Goal: Communication & Community: Share content

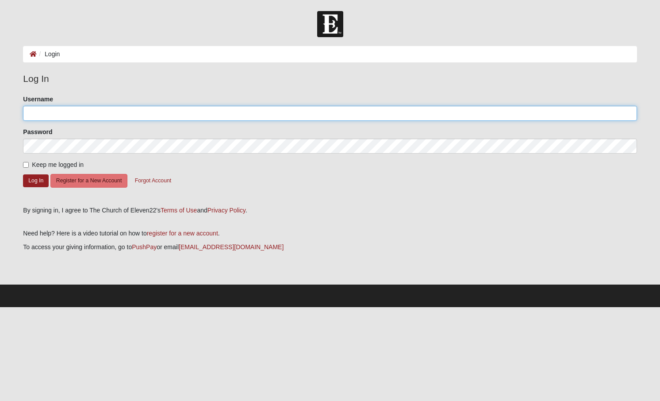
type input "gigiofjax"
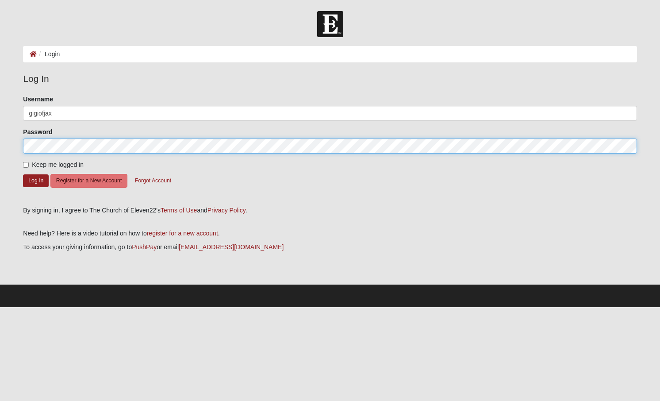
click at [36, 180] on button "Log In" at bounding box center [36, 180] width 26 height 13
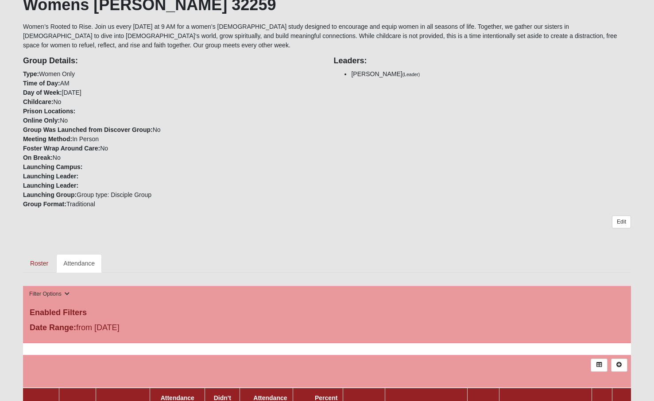
scroll to position [106, 0]
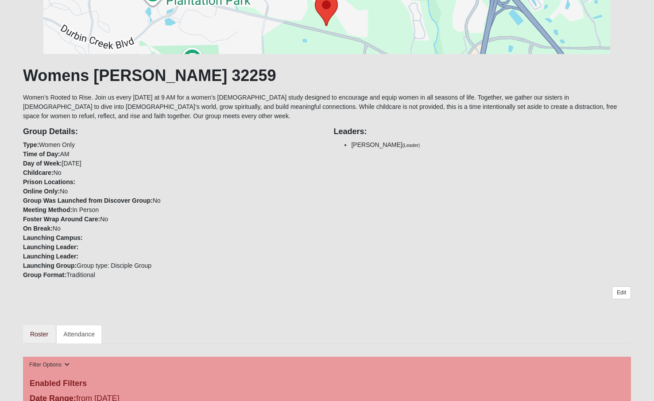
click at [33, 331] on link "Roster" at bounding box center [39, 334] width 32 height 19
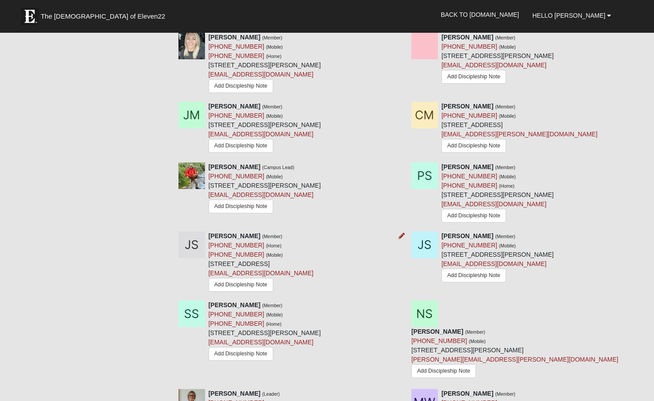
scroll to position [934, 0]
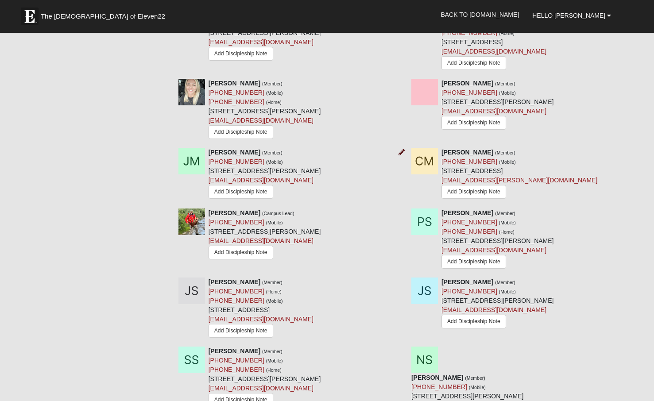
click at [402, 149] on icon at bounding box center [401, 152] width 6 height 6
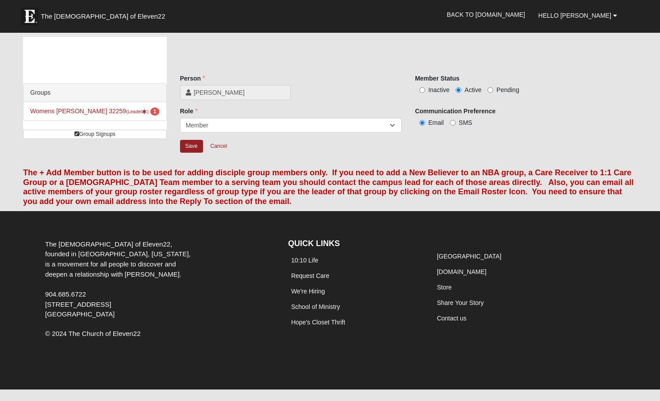
click at [443, 90] on span "Inactive" at bounding box center [439, 89] width 21 height 7
click at [425, 90] on input "Inactive" at bounding box center [423, 90] width 6 height 6
radio input "true"
click at [191, 147] on input "Save" at bounding box center [191, 146] width 23 height 13
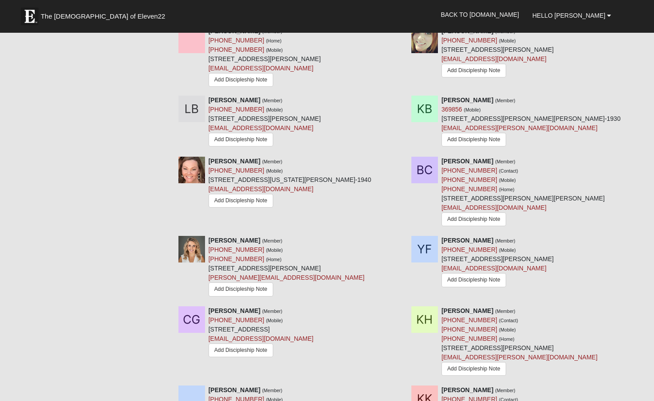
scroll to position [643, 0]
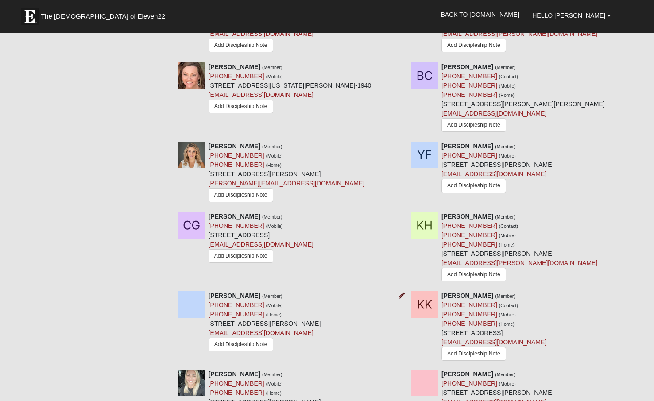
click at [401, 293] on icon at bounding box center [401, 296] width 6 height 6
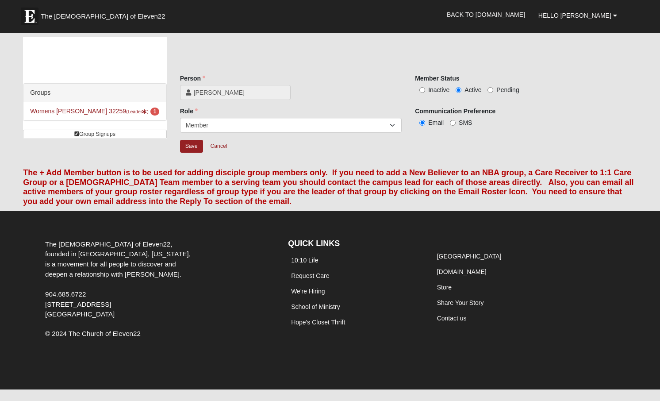
click at [443, 91] on span "Inactive" at bounding box center [439, 89] width 21 height 7
click at [425, 91] on input "Inactive" at bounding box center [423, 90] width 6 height 6
radio input "true"
click at [190, 147] on input "Save" at bounding box center [191, 146] width 23 height 13
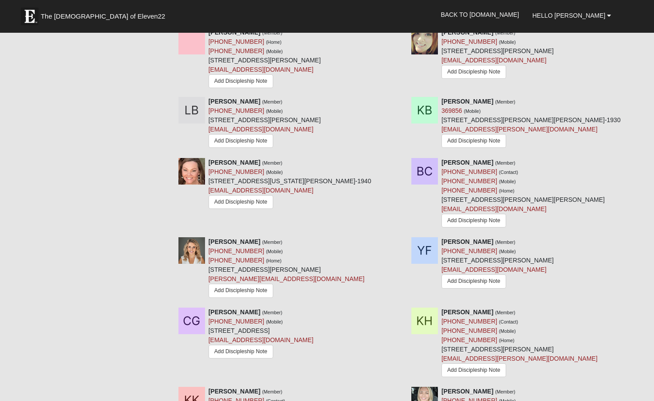
scroll to position [505, 0]
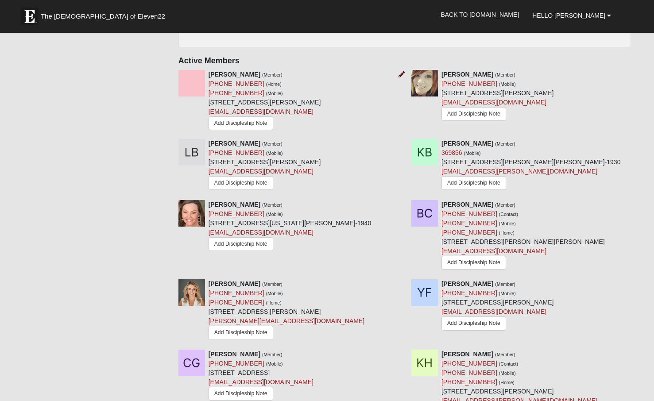
click at [400, 71] on icon at bounding box center [401, 74] width 6 height 6
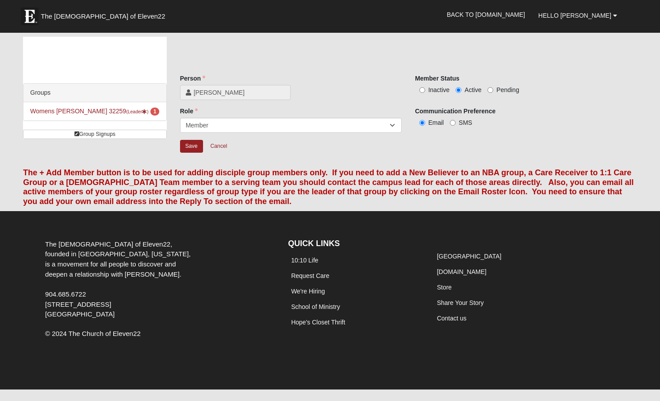
click at [434, 88] on span "Inactive" at bounding box center [439, 89] width 21 height 7
click at [425, 88] on input "Inactive" at bounding box center [423, 90] width 6 height 6
radio input "true"
click at [193, 146] on input "Save" at bounding box center [191, 146] width 23 height 13
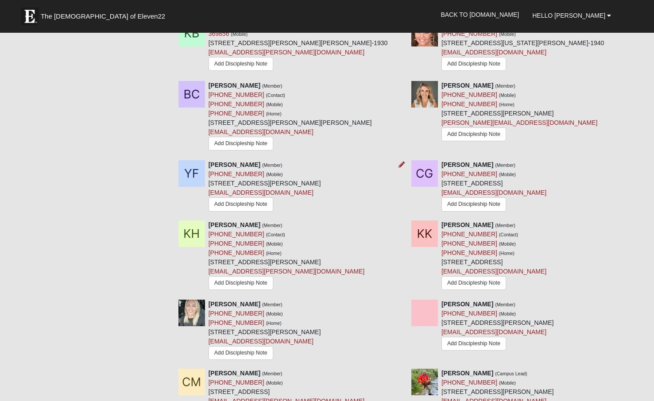
scroll to position [637, 0]
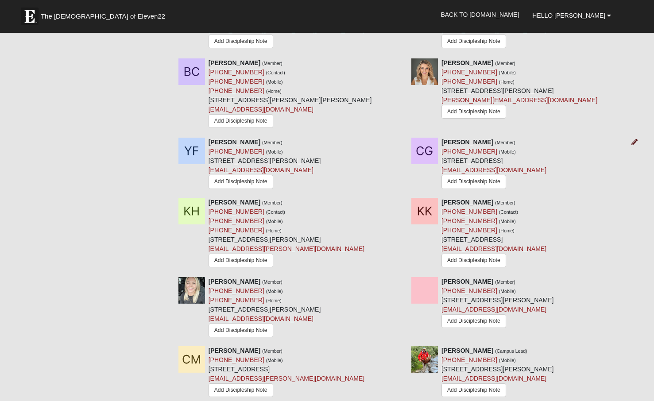
click at [633, 139] on icon at bounding box center [634, 142] width 6 height 6
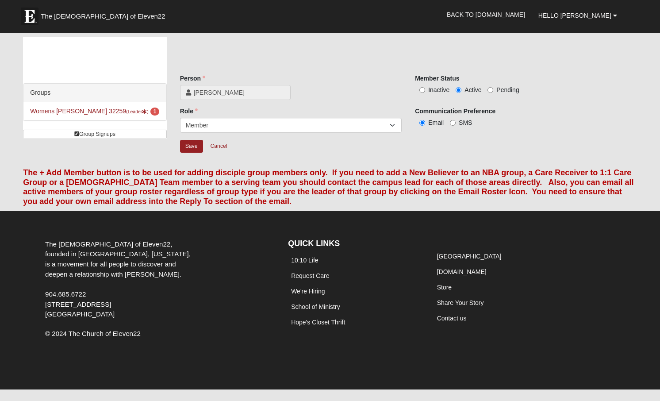
click at [431, 88] on span "Inactive" at bounding box center [439, 89] width 21 height 7
click at [425, 88] on input "Inactive" at bounding box center [423, 90] width 6 height 6
radio input "true"
click at [192, 148] on input "Save" at bounding box center [191, 146] width 23 height 13
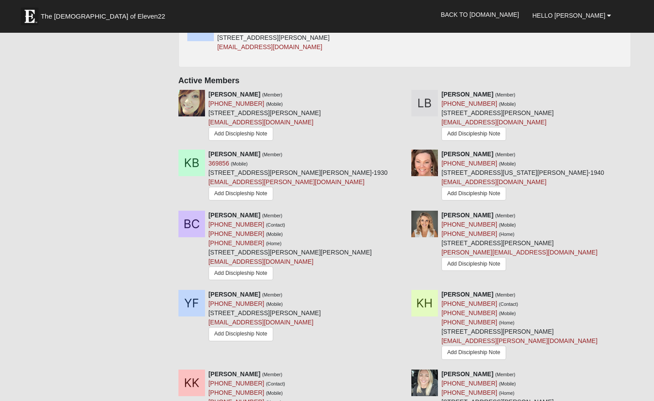
scroll to position [500, 0]
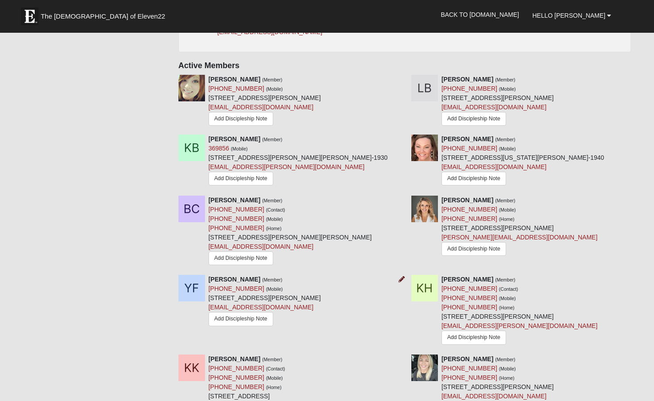
click at [401, 276] on icon at bounding box center [401, 279] width 6 height 6
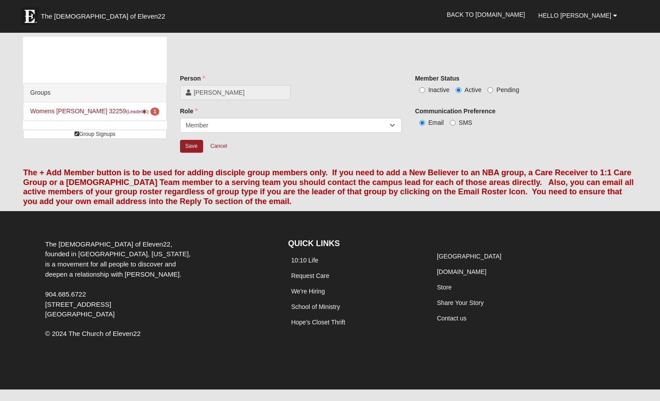
click at [438, 87] on span "Inactive" at bounding box center [439, 89] width 21 height 7
click at [425, 87] on input "Inactive" at bounding box center [423, 90] width 6 height 6
radio input "true"
click at [193, 148] on input "Save" at bounding box center [191, 146] width 23 height 13
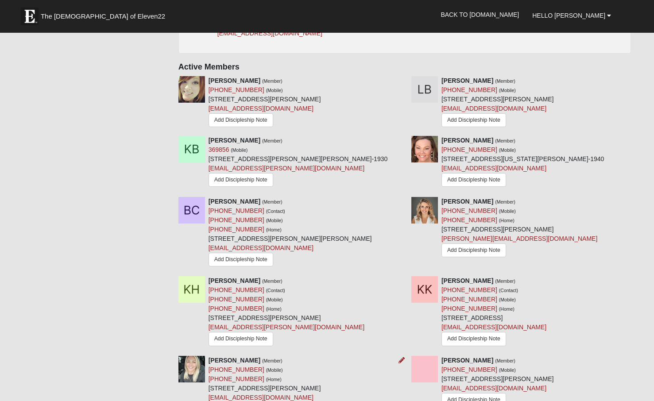
scroll to position [431, 0]
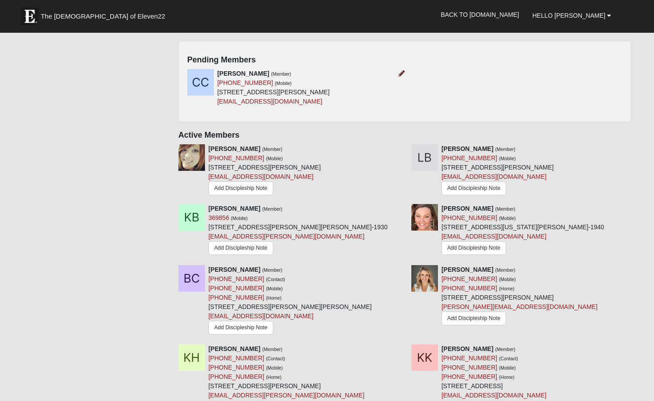
click at [402, 70] on icon at bounding box center [401, 73] width 6 height 6
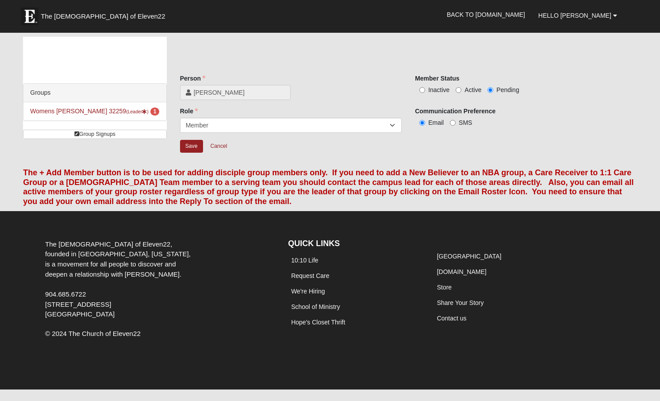
click at [467, 89] on span "Active" at bounding box center [473, 89] width 17 height 7
click at [462, 89] on input "Active" at bounding box center [459, 90] width 6 height 6
radio input "true"
click at [190, 147] on input "Save" at bounding box center [191, 146] width 23 height 13
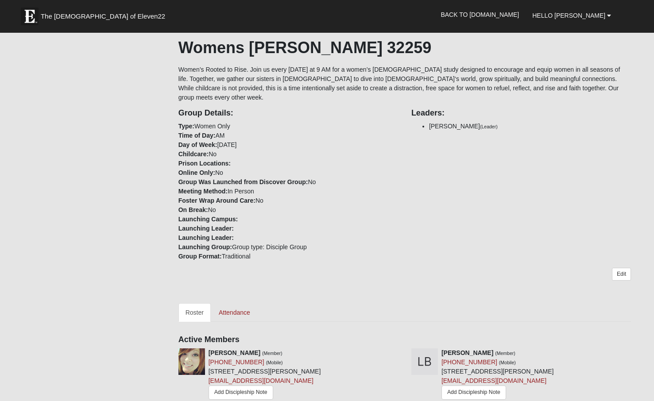
scroll to position [313, 0]
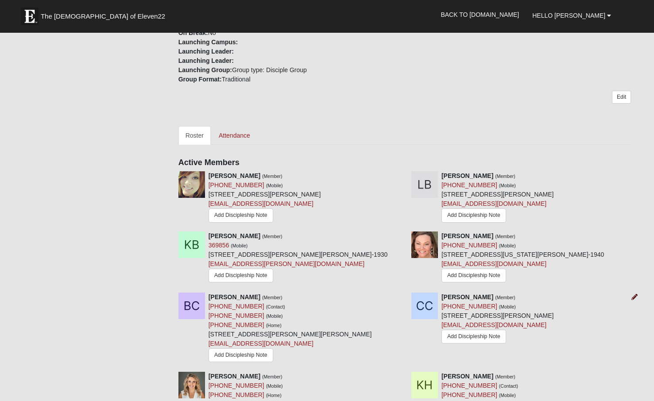
click at [633, 294] on icon at bounding box center [634, 297] width 6 height 6
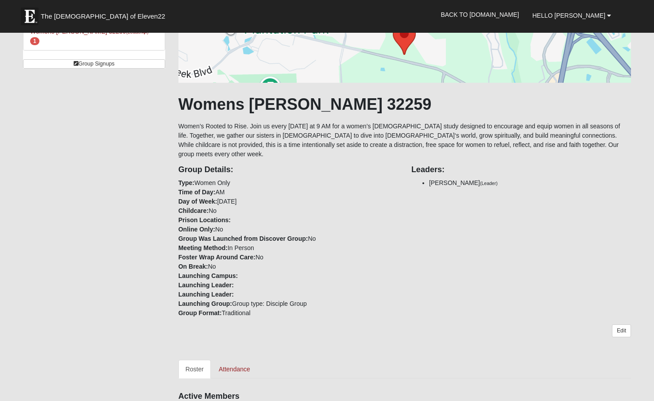
scroll to position [366, 0]
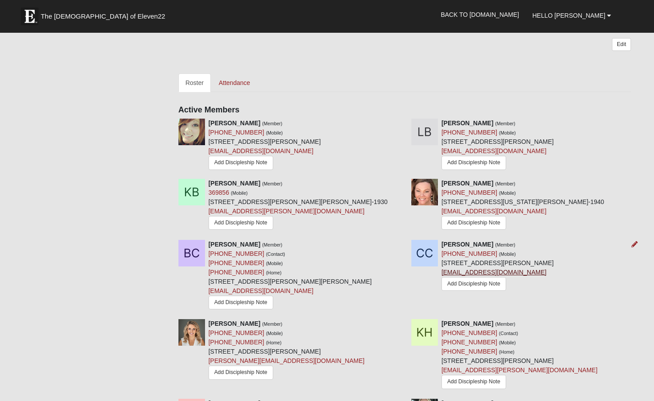
click at [462, 269] on link "caracone@gmail.com" at bounding box center [493, 272] width 105 height 7
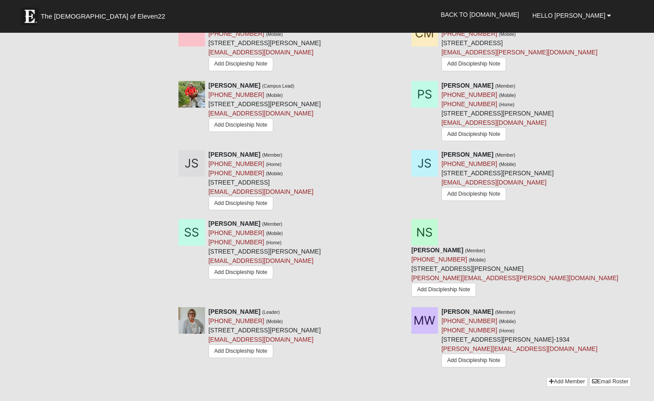
scroll to position [956, 0]
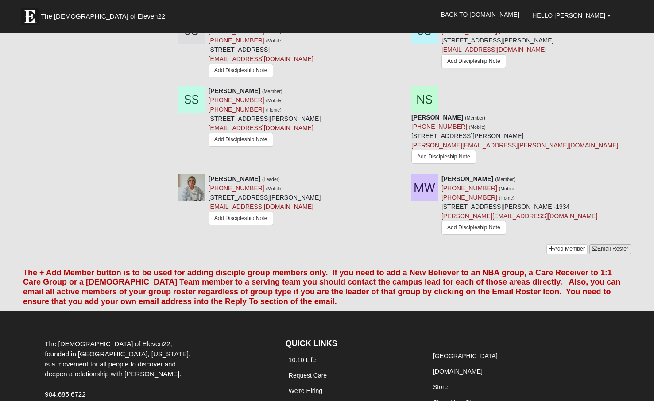
click at [613, 244] on link "Email Roster" at bounding box center [610, 248] width 42 height 9
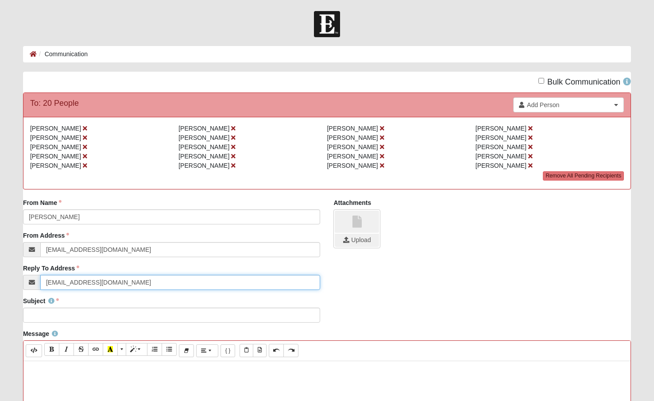
type input "[EMAIL_ADDRESS][DOMAIN_NAME]"
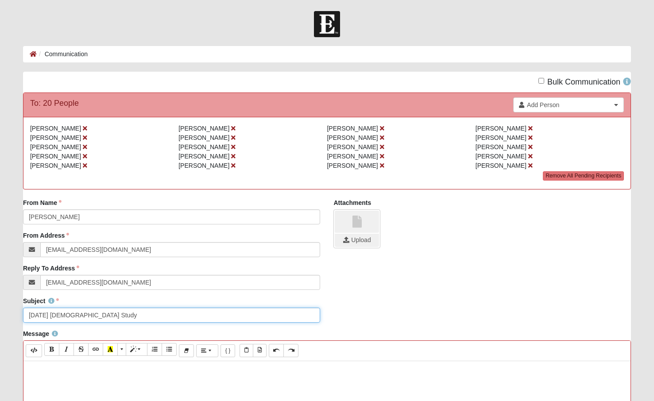
type input "[DATE] [DEMOGRAPHIC_DATA] Study"
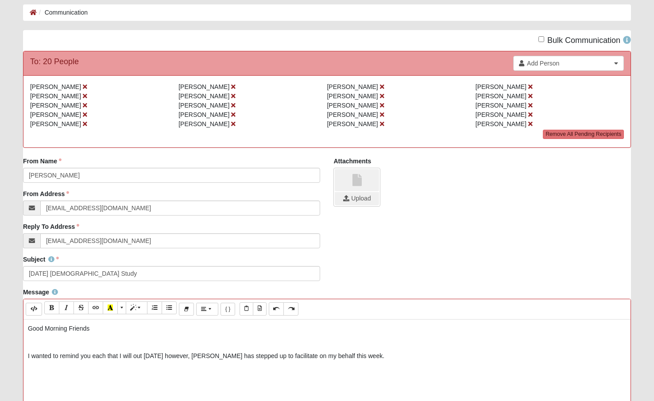
scroll to position [86, 0]
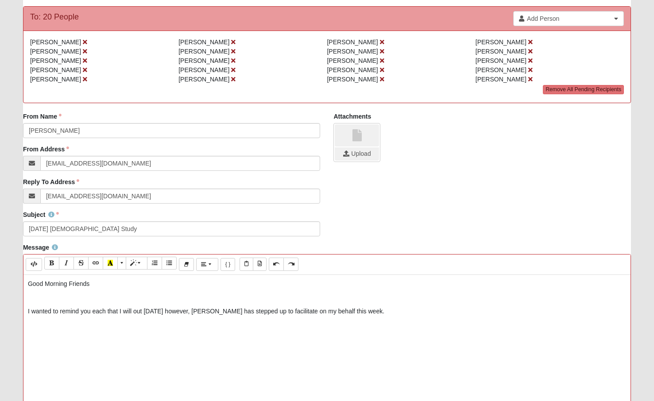
click at [28, 313] on p "I wanted to remind you each that I will out [DATE] however, [PERSON_NAME] has s…" at bounding box center [327, 311] width 598 height 9
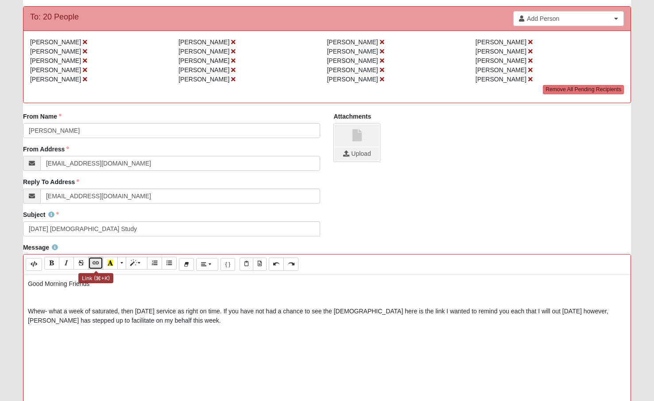
click at [96, 261] on icon "Link (⌘+K)" at bounding box center [95, 263] width 5 height 6
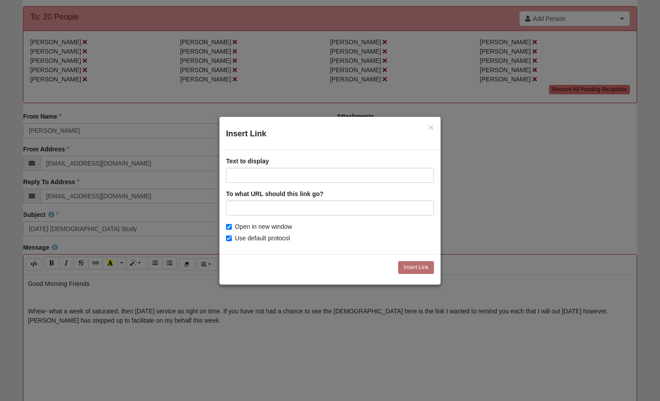
type input "[URL][DOMAIN_NAME]"
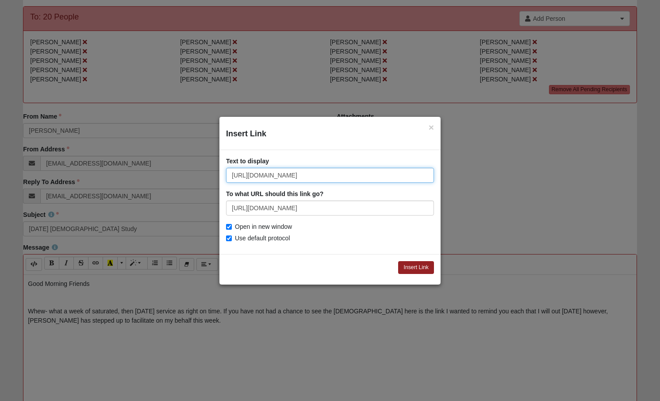
click at [281, 173] on input "[URL][DOMAIN_NAME]" at bounding box center [330, 175] width 208 height 15
type input "Worship is WAR"
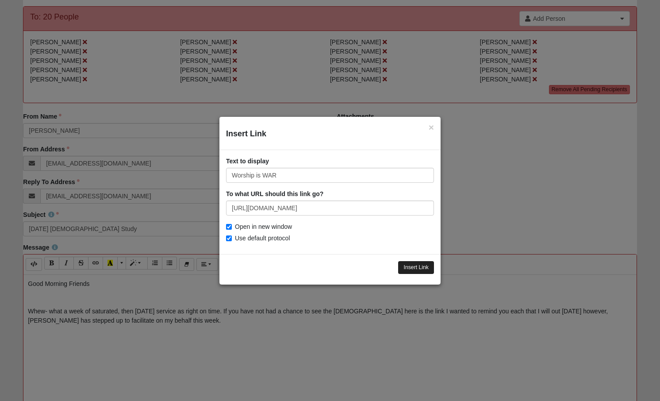
click at [408, 267] on input "Insert Link" at bounding box center [416, 267] width 36 height 13
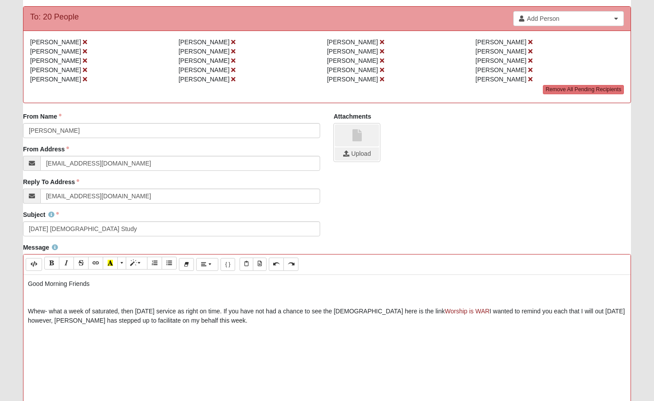
click at [455, 313] on p "Whew- what a week of saturated, then [DATE] service as right on time. If you ha…" at bounding box center [327, 316] width 598 height 19
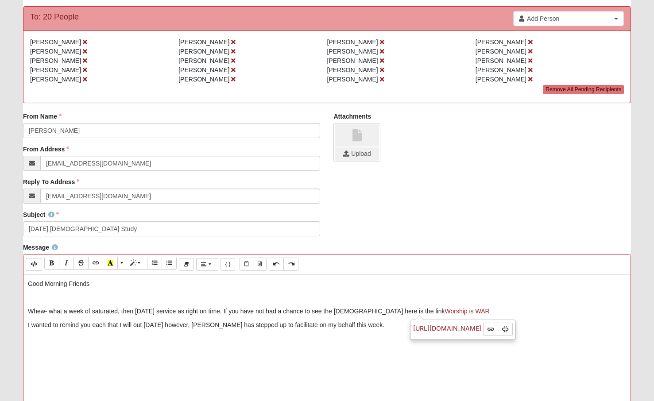
click at [393, 323] on p "I wanted to remind you each that I will out [DATE] however, [PERSON_NAME] has s…" at bounding box center [327, 324] width 598 height 9
click at [37, 314] on p "Whew- what a week of saturated, then [DATE] service as right on time. If you ha…" at bounding box center [327, 311] width 598 height 9
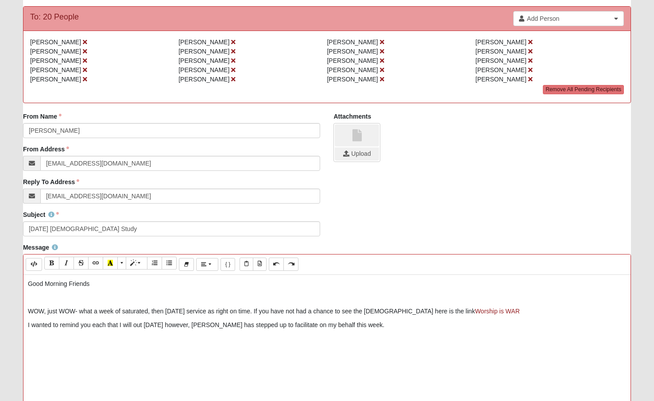
click at [264, 311] on p "WOW, just WOW- what a week of saturated, then [DATE] service as right on time. …" at bounding box center [327, 311] width 598 height 9
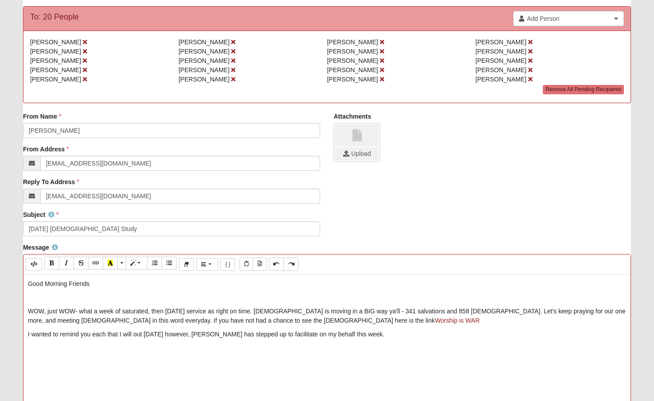
click at [332, 320] on p "WOW, just WOW- what a week of saturated, then [DATE] service as right on time. …" at bounding box center [327, 316] width 598 height 19
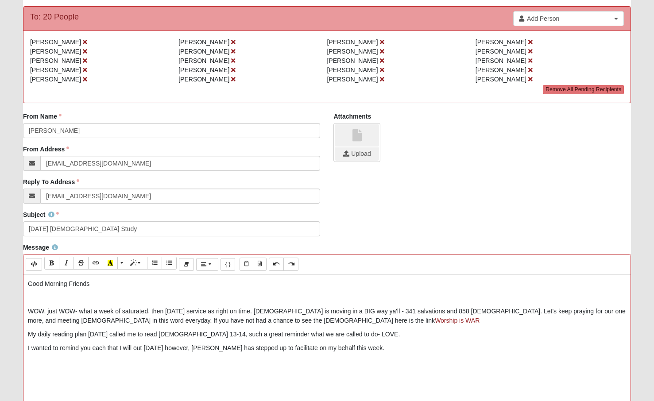
click at [154, 367] on div "Good Morning Friends WOW, just WOW- what a week of saturated, then [DATE] servi…" at bounding box center [326, 408] width 607 height 266
click at [427, 350] on p "I wanted to remind you each that I will out [DATE] however, [PERSON_NAME] has s…" at bounding box center [327, 348] width 598 height 9
click at [98, 261] on icon "Link (⌘+K)" at bounding box center [95, 263] width 5 height 6
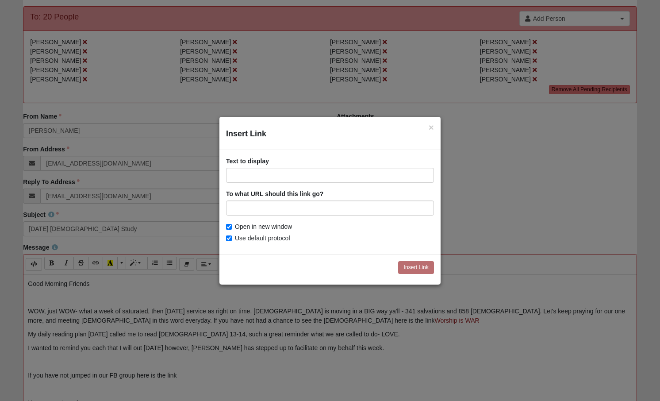
type input "[URL][DOMAIN_NAME]"
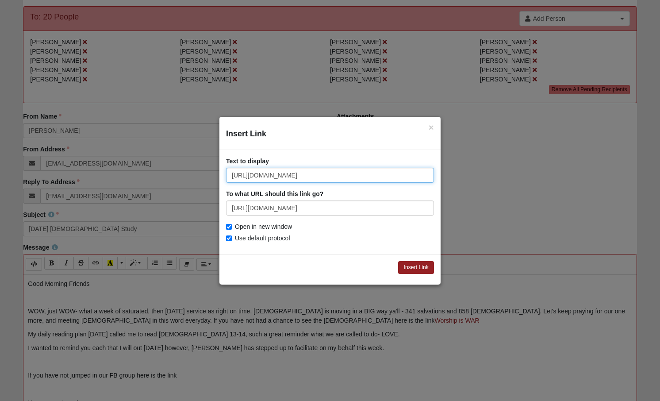
click at [251, 175] on input "[URL][DOMAIN_NAME]" at bounding box center [330, 175] width 208 height 15
type input "COE22 Women's Group"
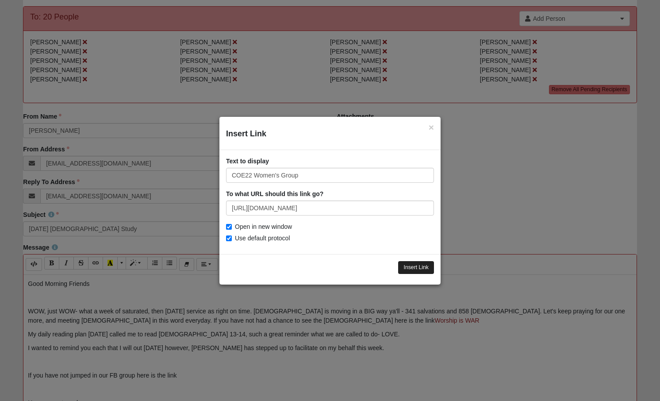
click at [400, 261] on input "Insert Link" at bounding box center [416, 267] width 36 height 13
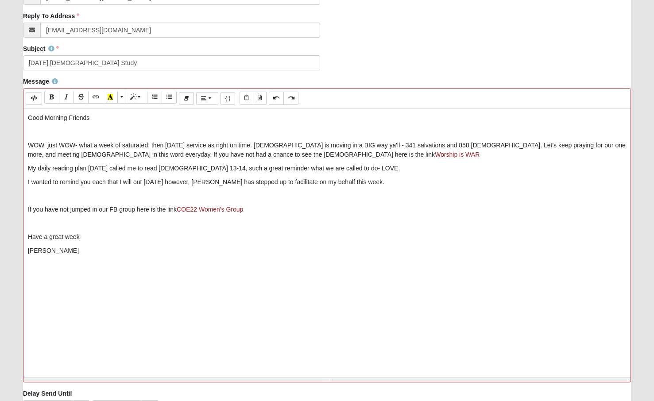
scroll to position [332, 0]
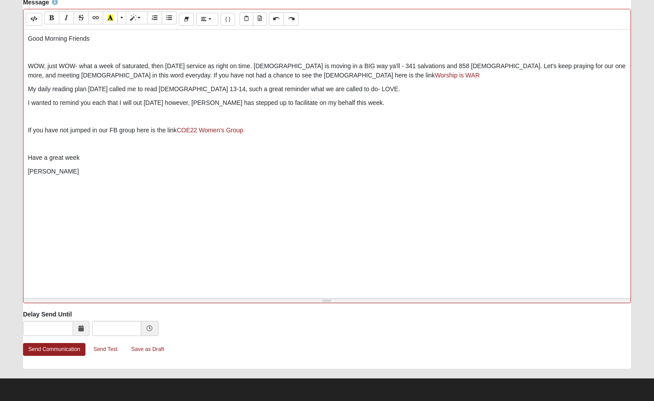
click at [130, 112] on p at bounding box center [327, 116] width 598 height 9
click at [362, 136] on div "Good Morning Friends WOW, just WOW- what a week of saturated, then [DATE] servi…" at bounding box center [326, 163] width 607 height 266
click at [91, 112] on p at bounding box center [327, 116] width 598 height 9
click at [432, 102] on p "I wanted to remind you each that I will out [DATE] however, [PERSON_NAME] has s…" at bounding box center [327, 102] width 598 height 9
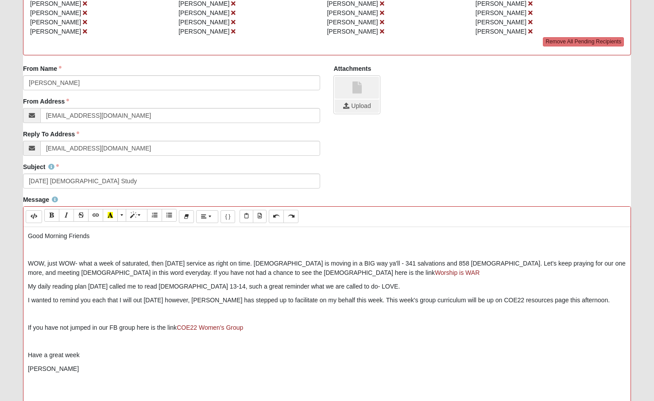
scroll to position [166, 0]
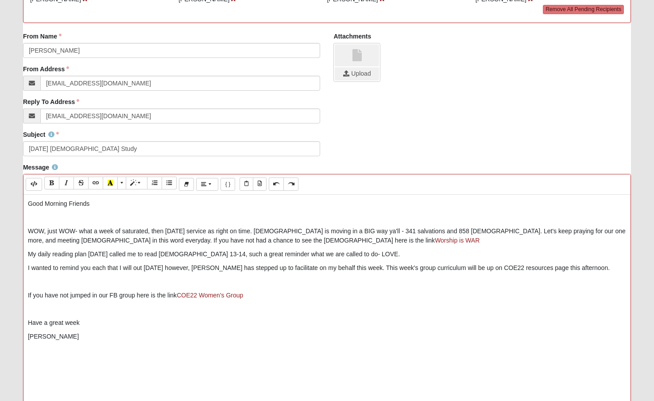
click at [41, 267] on p "I wanted to remind you each that I will out [DATE] however, [PERSON_NAME] has s…" at bounding box center [327, 267] width 598 height 9
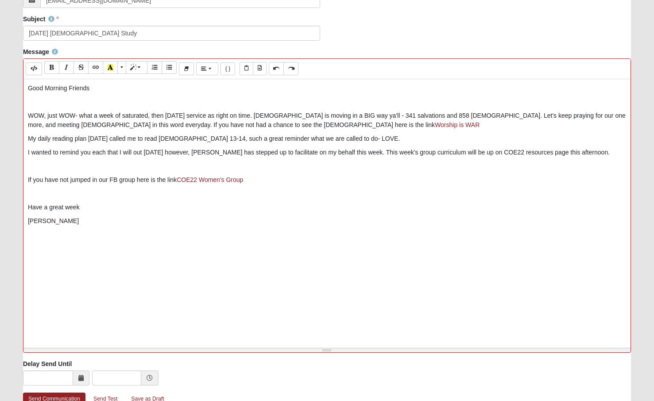
scroll to position [332, 0]
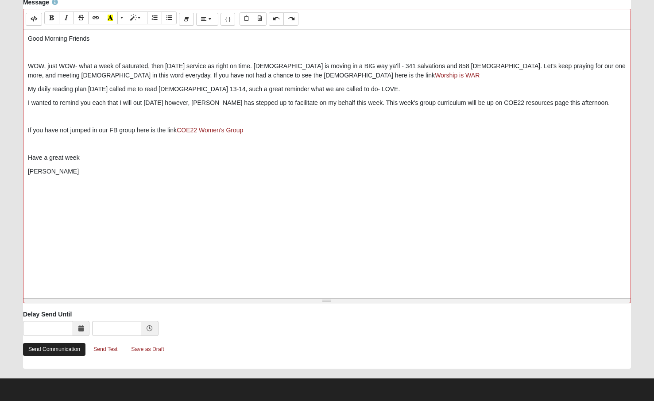
click at [58, 348] on link "Send Communication" at bounding box center [54, 349] width 62 height 13
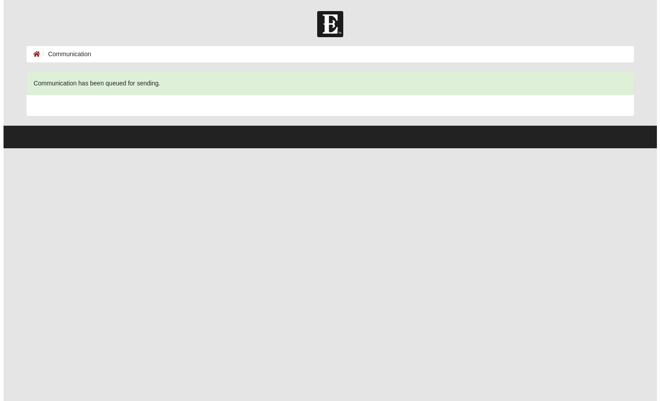
scroll to position [0, 0]
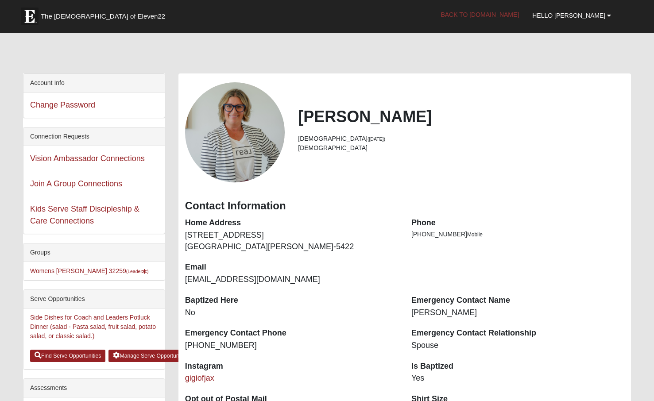
click at [511, 11] on link "Back to [DOMAIN_NAME]" at bounding box center [480, 15] width 92 height 22
